Goal: Task Accomplishment & Management: Use online tool/utility

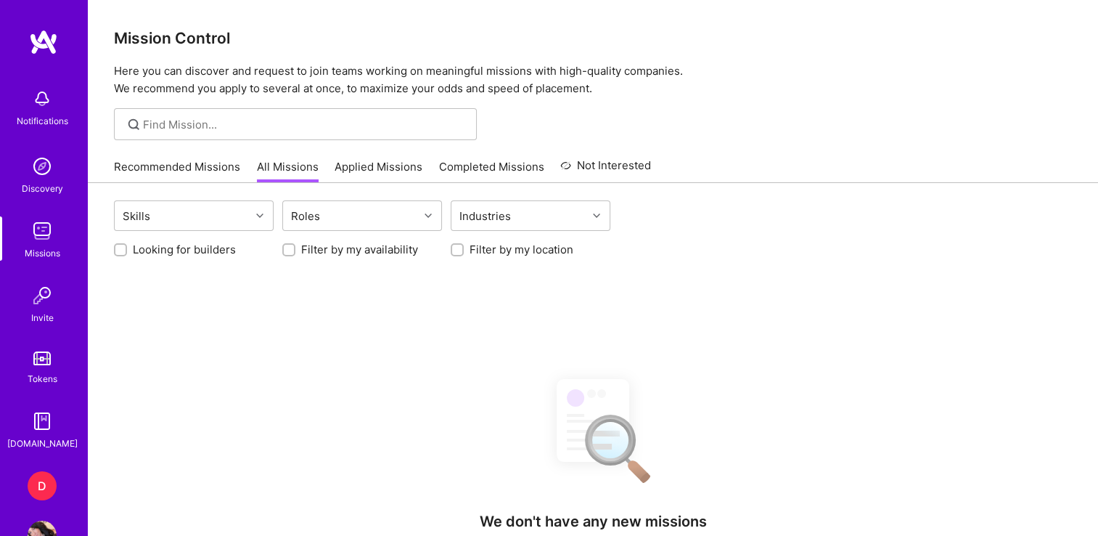
click at [32, 494] on div "D" at bounding box center [42, 485] width 29 height 29
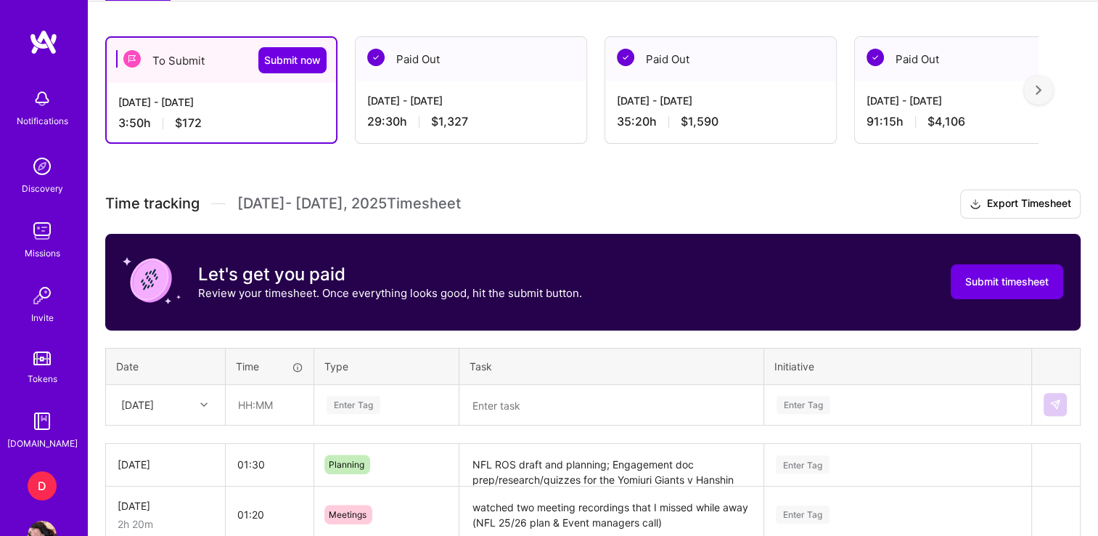
scroll to position [377, 0]
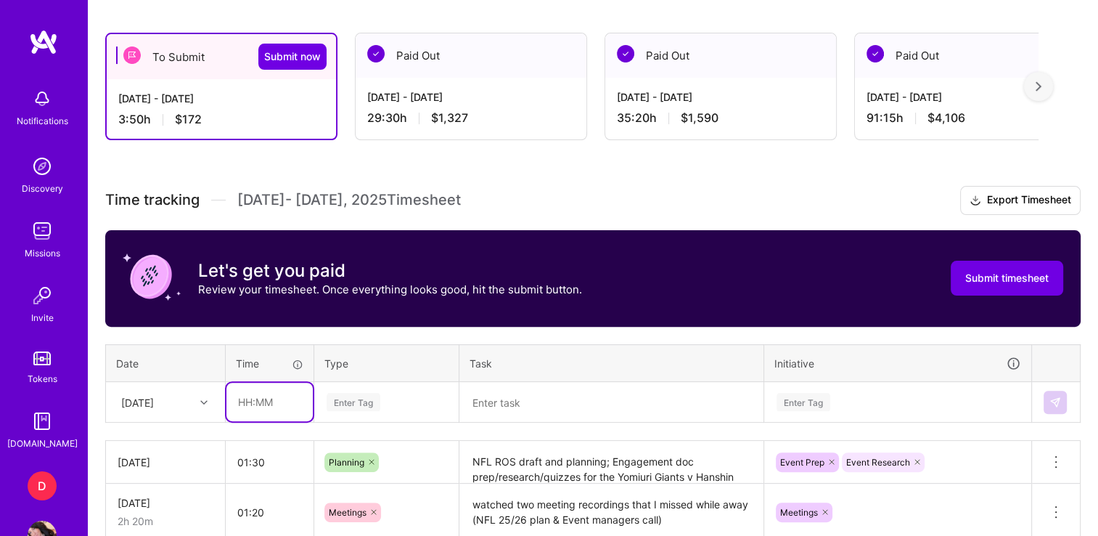
click at [245, 401] on input "text" at bounding box center [269, 401] width 86 height 38
type input "04:00"
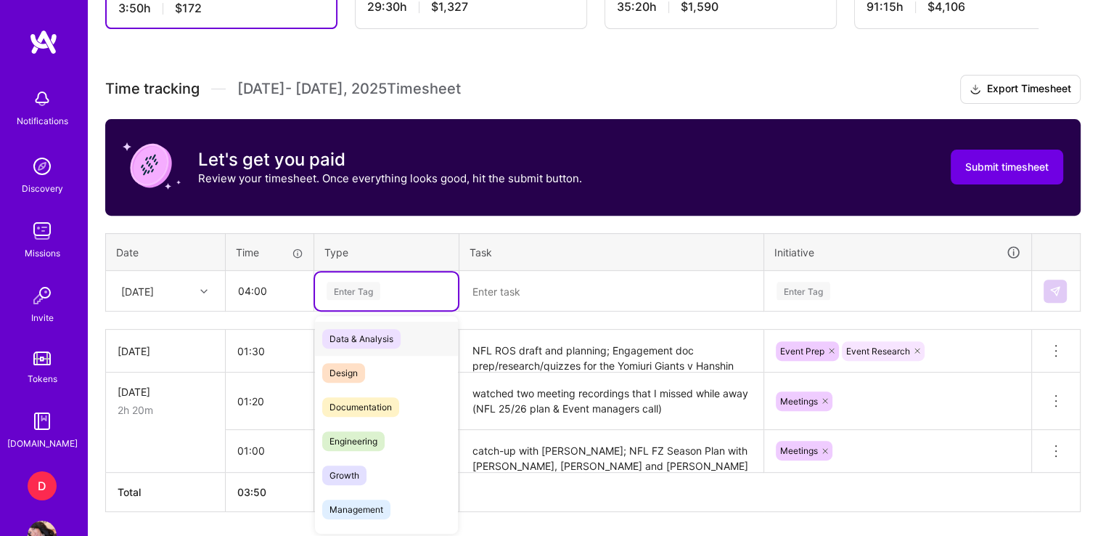
scroll to position [488, 0]
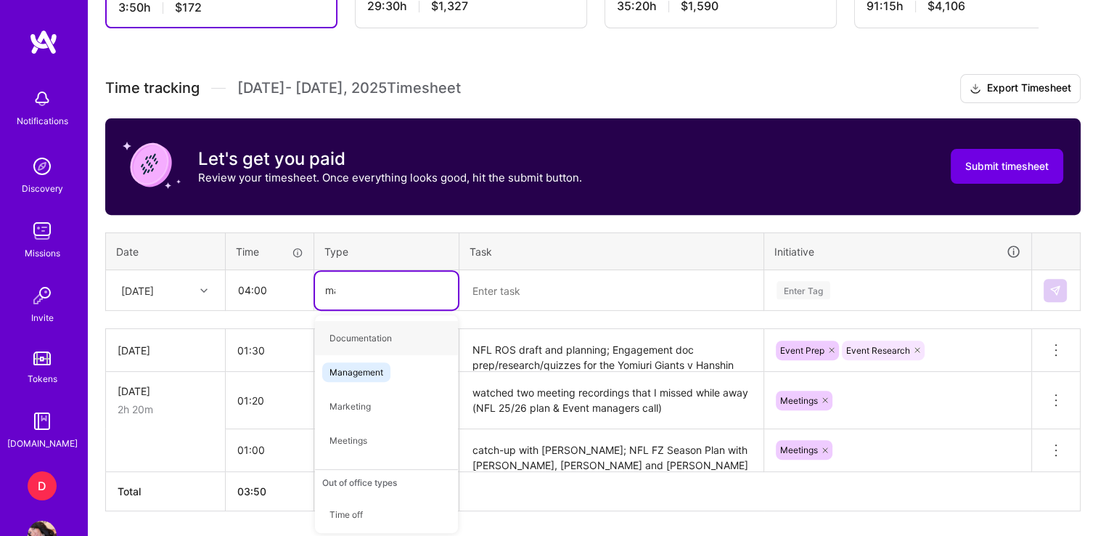
type input "mana"
click at [372, 331] on span "Management" at bounding box center [356, 338] width 68 height 20
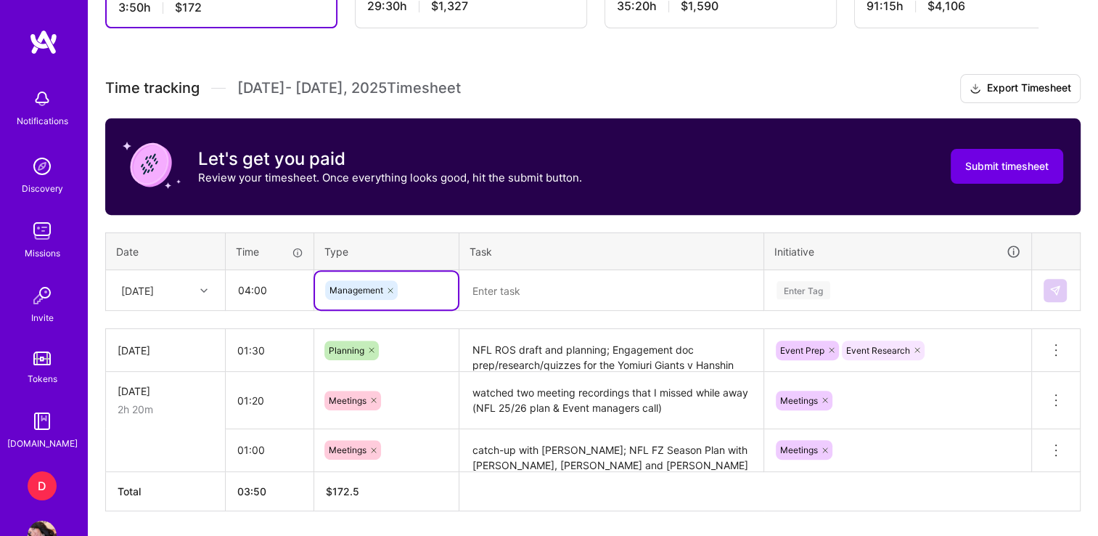
click at [520, 271] on textarea at bounding box center [611, 290] width 301 height 38
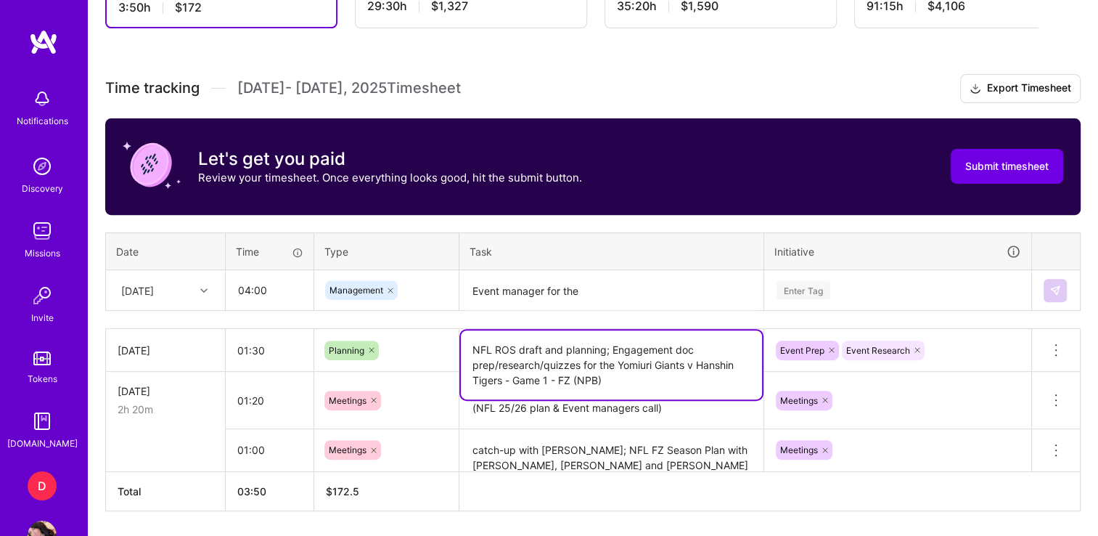
drag, startPoint x: 618, startPoint y: 363, endPoint x: 681, endPoint y: 393, distance: 70.1
click at [681, 393] on textarea "NFL ROS draft and planning; Engagement doc prep/research/quizzes for the Yomiur…" at bounding box center [611, 364] width 301 height 69
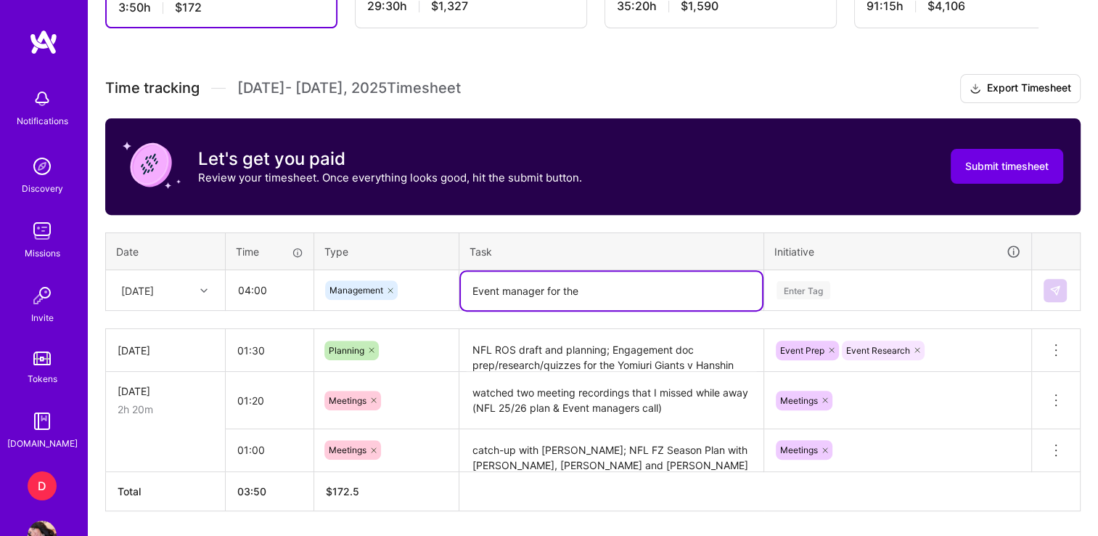
click at [621, 277] on textarea "Event manager for the" at bounding box center [611, 290] width 301 height 38
paste textarea "Yomiuri Giants v Hanshin Tigers - Game 1 - FZ (NPB)"
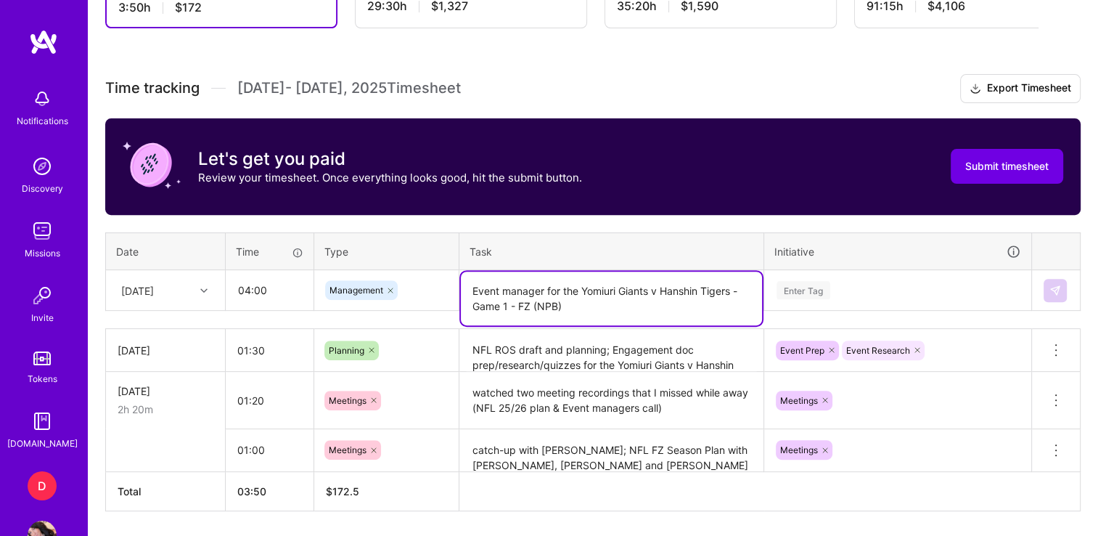
type textarea "Event manager for the Yomiuri Giants v Hanshin Tigers - Game 1 - FZ (NPB)"
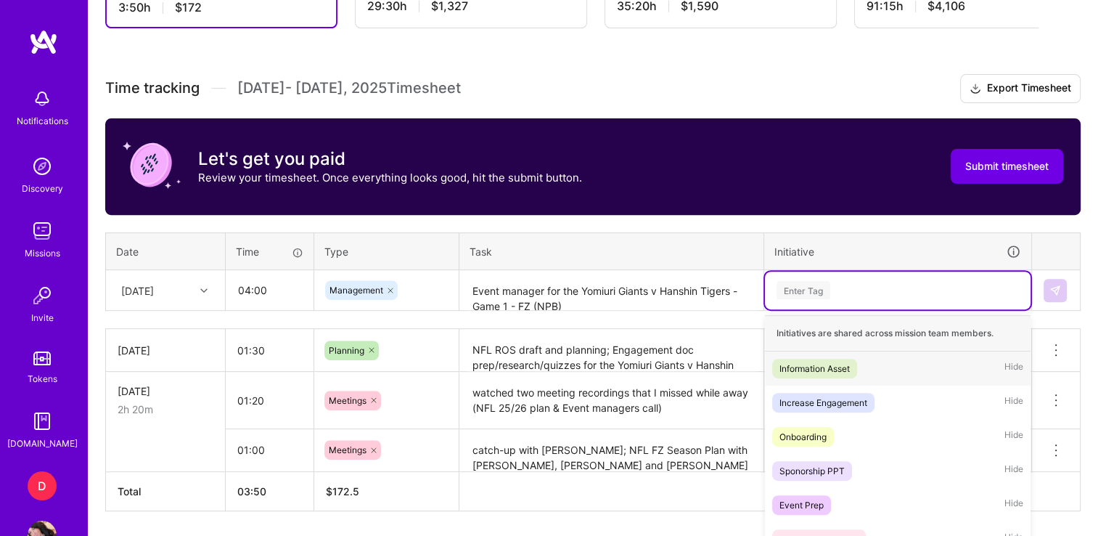
scroll to position [562, 0]
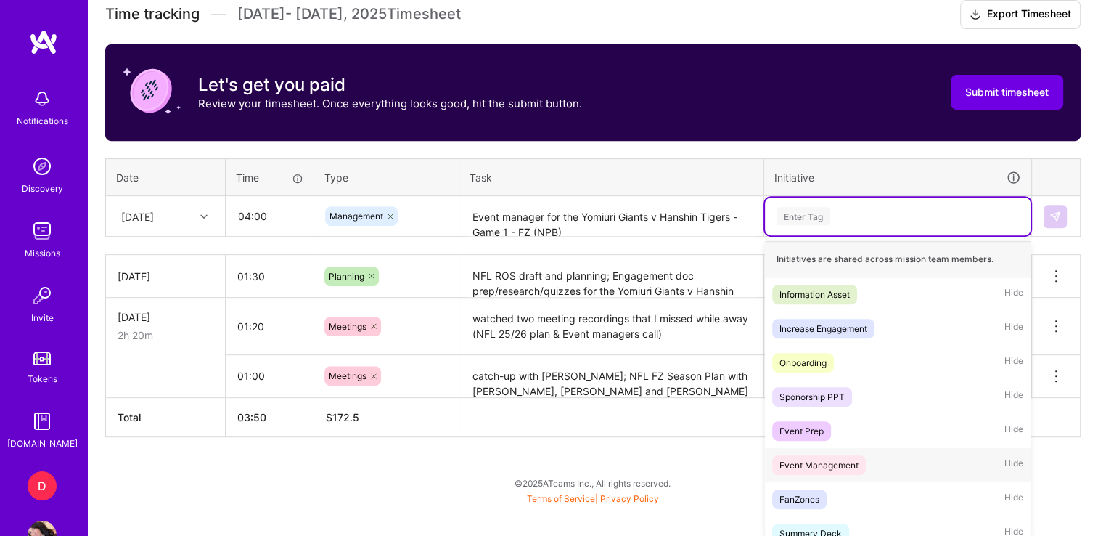
click at [824, 465] on div "Event Management" at bounding box center [818, 464] width 79 height 15
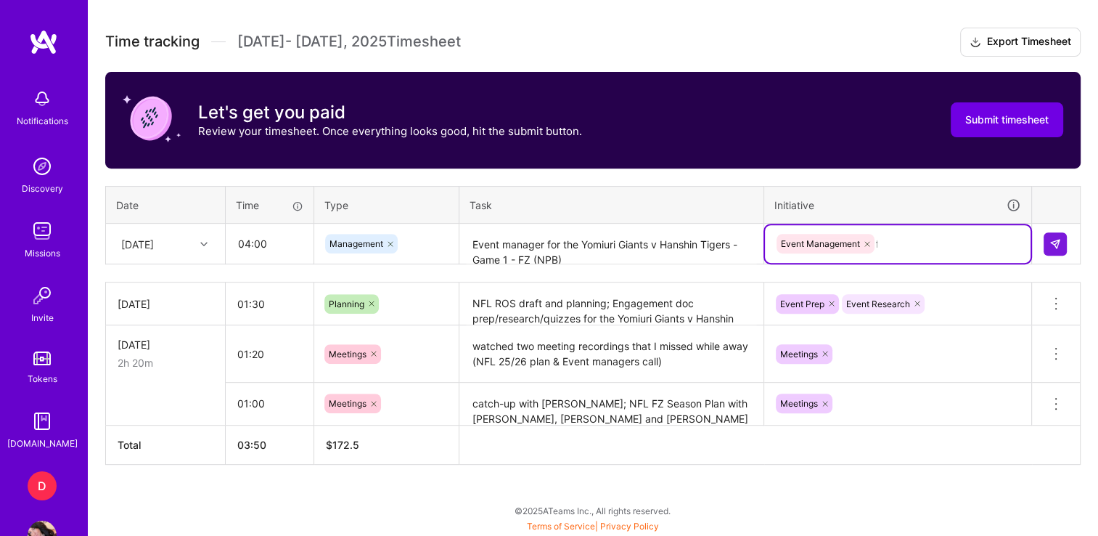
type input "fa"
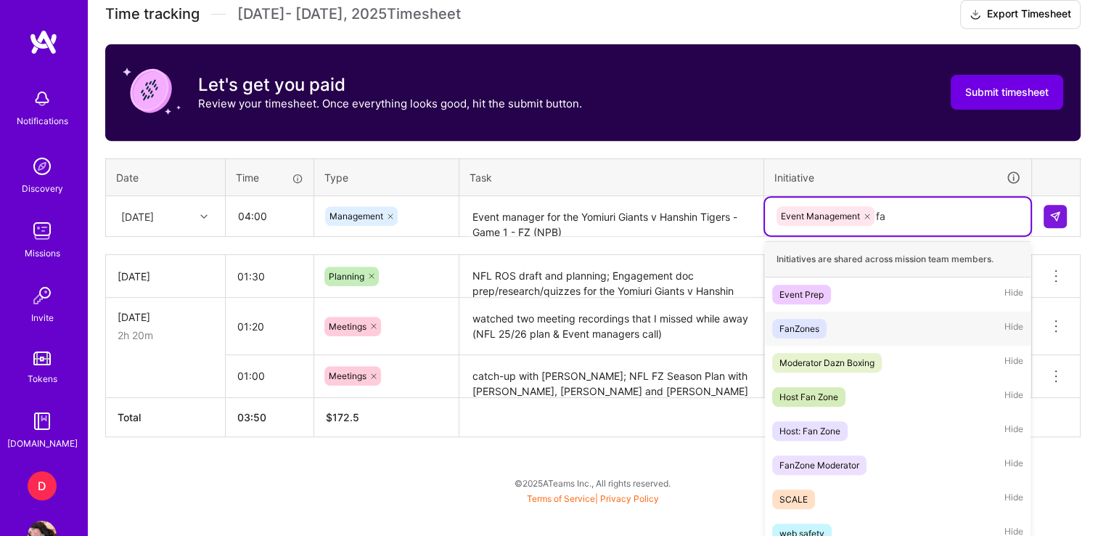
click at [785, 327] on div "FanZones" at bounding box center [799, 328] width 40 height 15
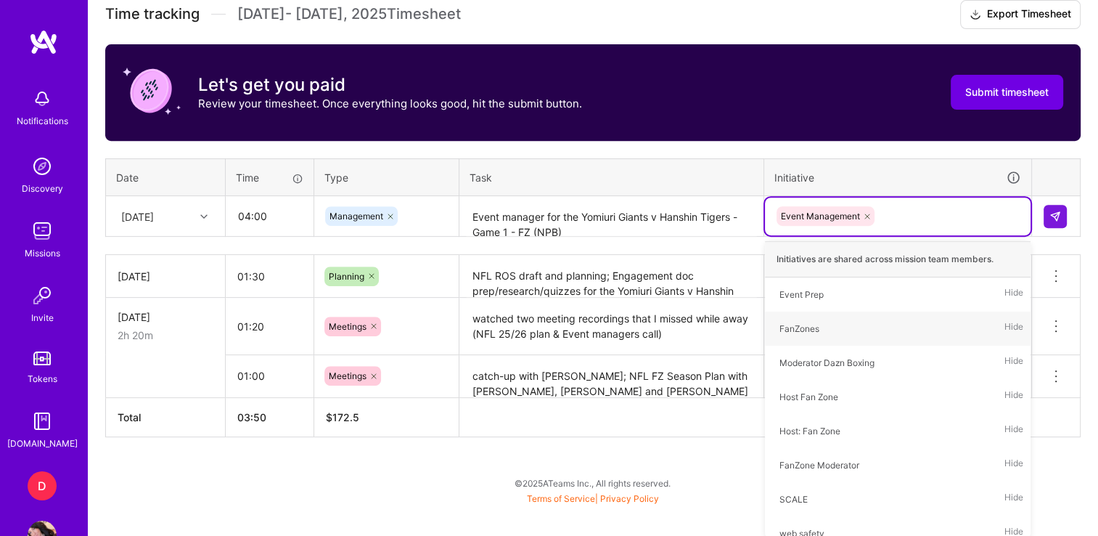
scroll to position [531, 0]
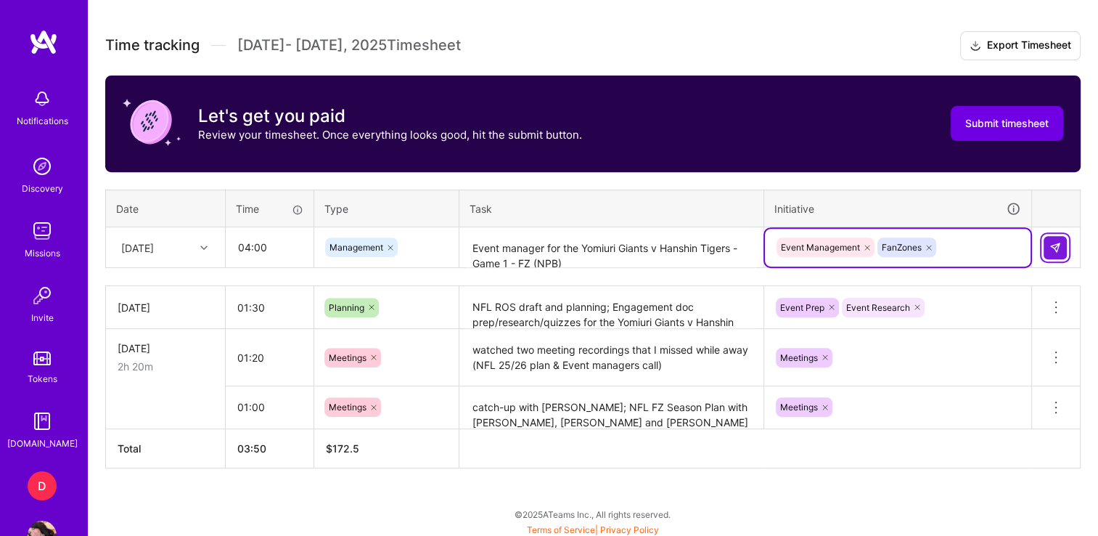
click at [1052, 242] on img at bounding box center [1055, 248] width 12 height 12
